Goal: Task Accomplishment & Management: Use online tool/utility

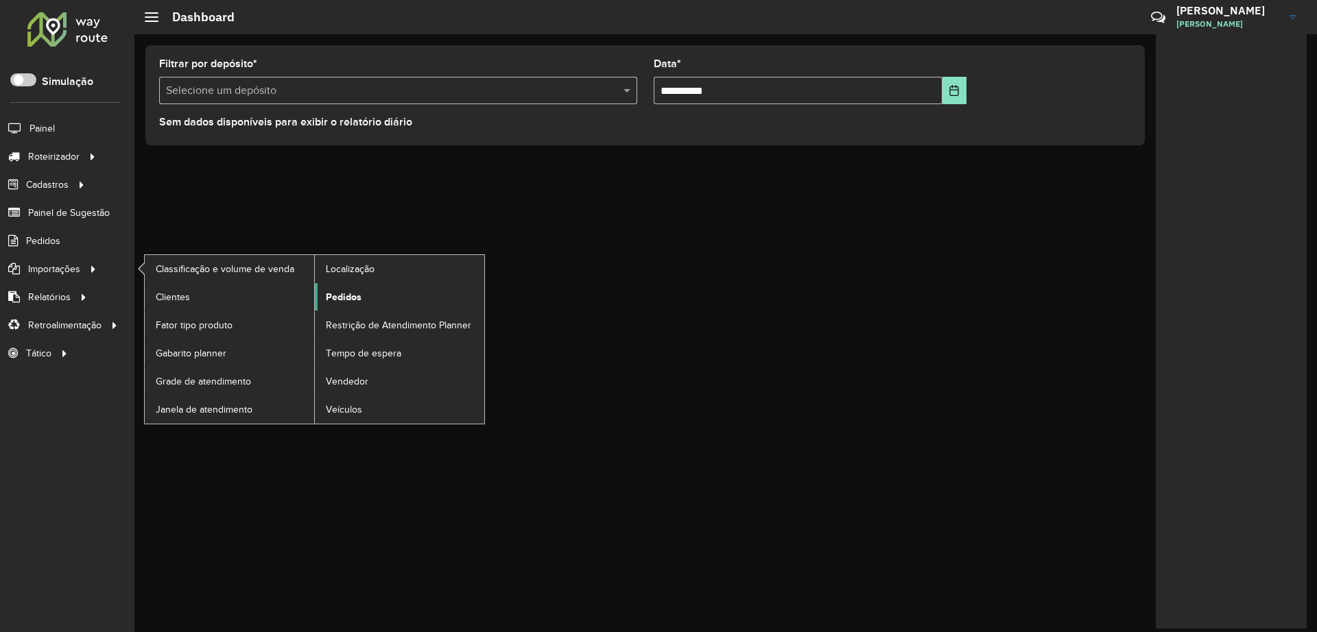
click at [345, 305] on link "Pedidos" at bounding box center [399, 296] width 169 height 27
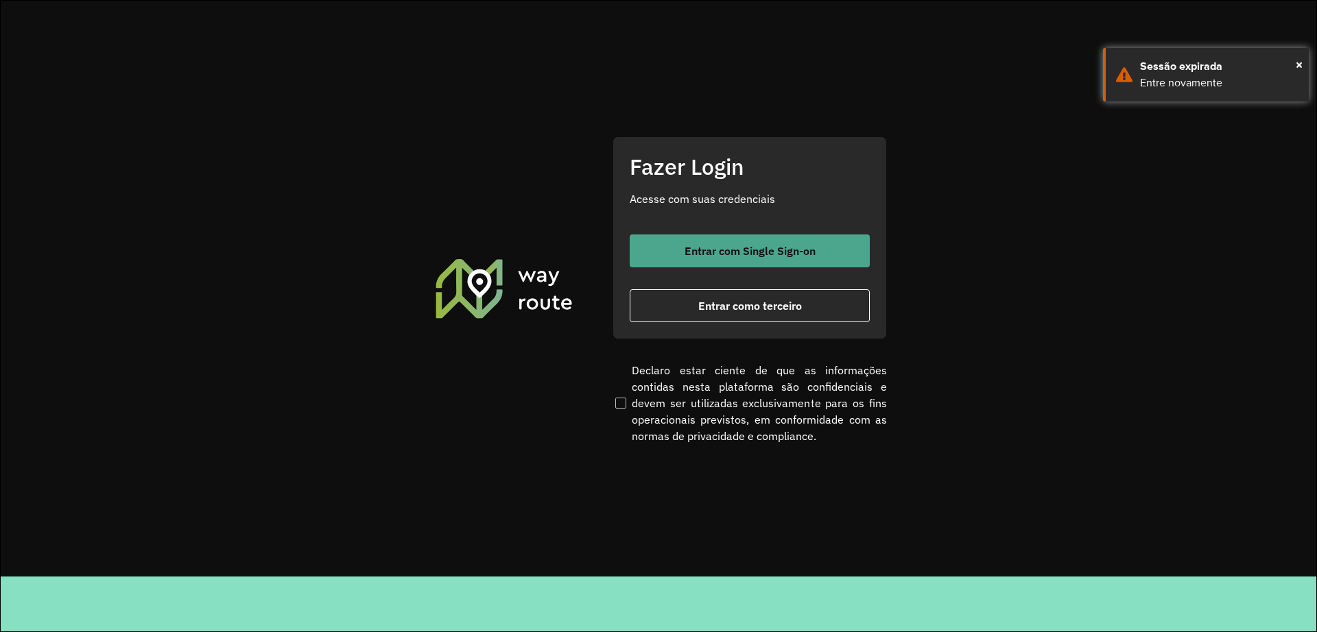
click at [751, 254] on span "Entrar com Single Sign-on" at bounding box center [749, 251] width 131 height 11
